Goal: Find specific page/section: Find specific page/section

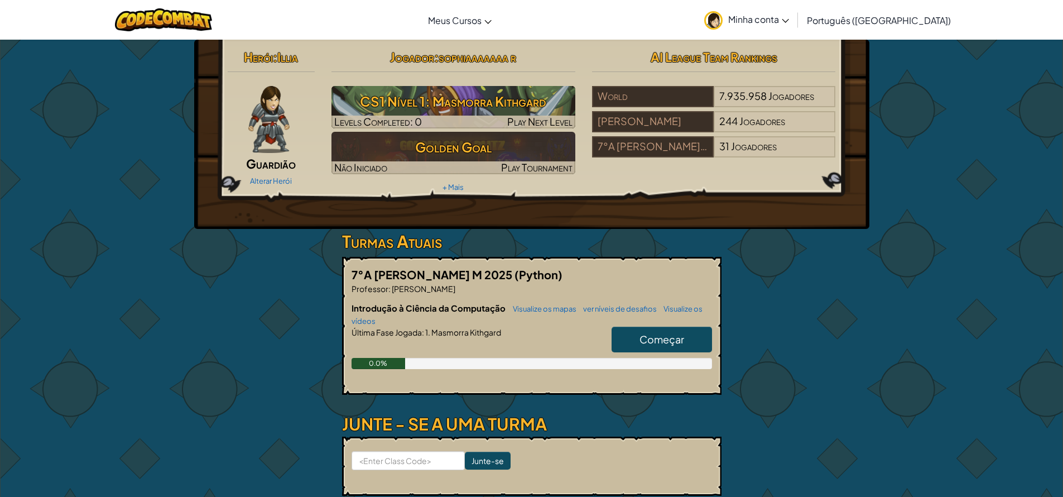
scroll to position [519, 0]
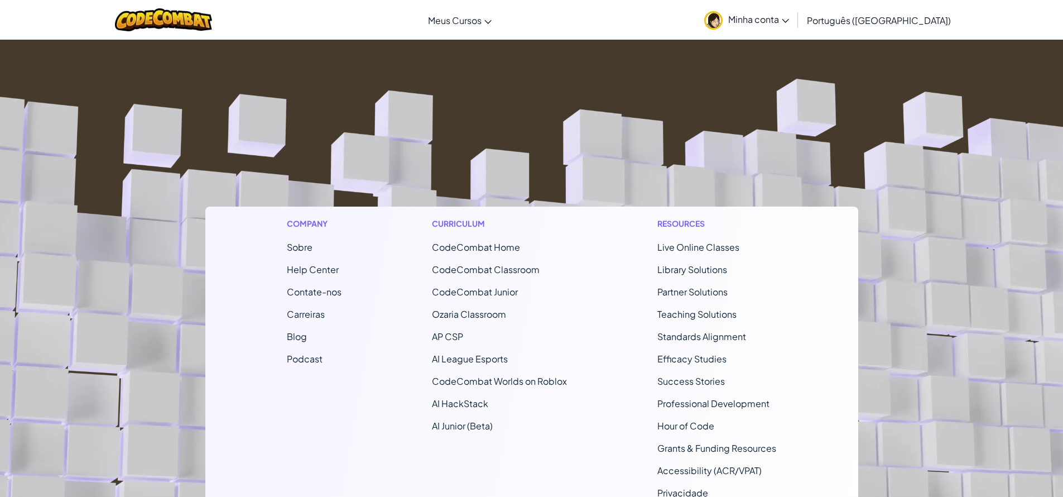
click at [324, 258] on ul "Sobre Help Center Contate-nos Carreiras Blog Podcast" at bounding box center [314, 303] width 55 height 125
click at [326, 279] on ul "Sobre Help Center Contate-nos Carreiras Blog Podcast" at bounding box center [314, 303] width 55 height 125
click at [334, 274] on link "Help Center" at bounding box center [313, 269] width 52 height 12
click at [795, 26] on link "Minha conta" at bounding box center [747, 19] width 96 height 35
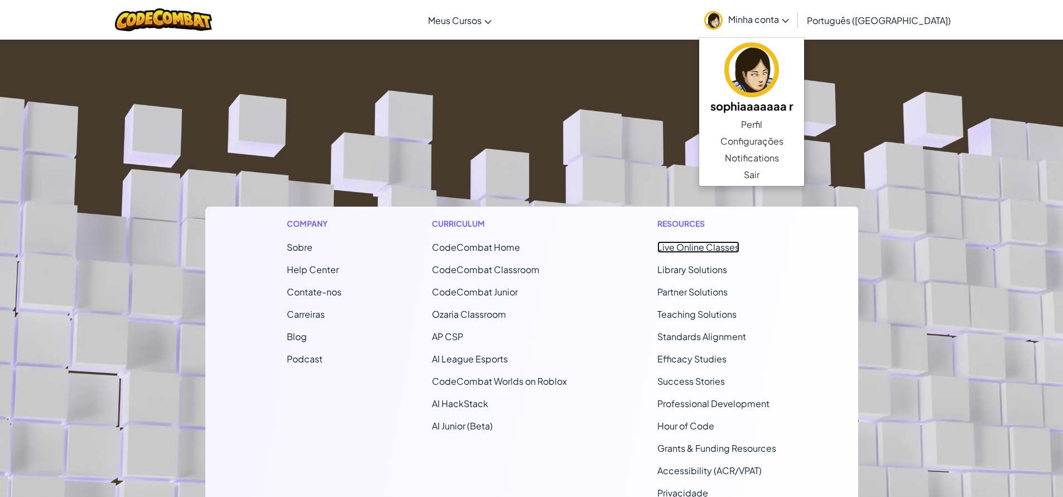
click at [697, 243] on link "Live Online Classes" at bounding box center [699, 247] width 82 height 12
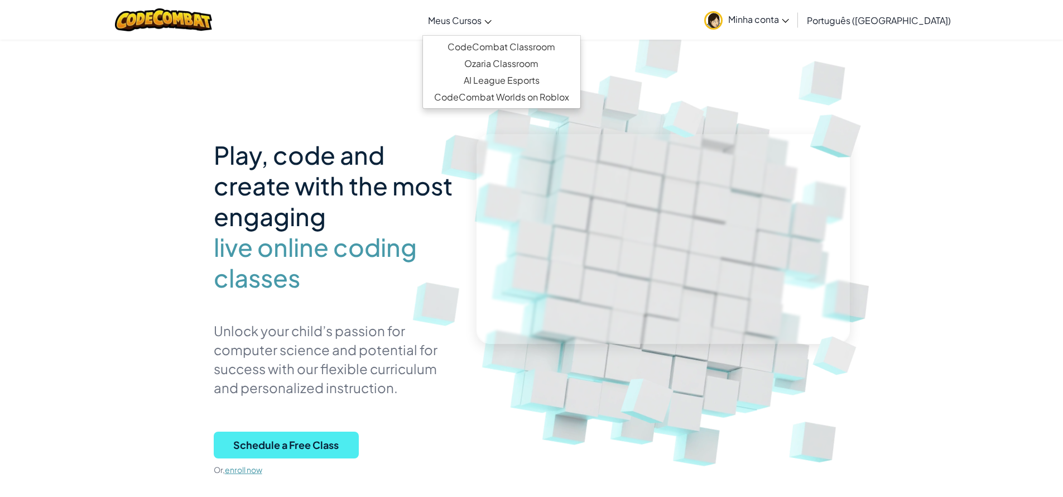
drag, startPoint x: 504, startPoint y: 13, endPoint x: 504, endPoint y: 24, distance: 11.2
click at [497, 12] on link "Meus Cursos" at bounding box center [460, 20] width 75 height 30
